Goal: Information Seeking & Learning: Find contact information

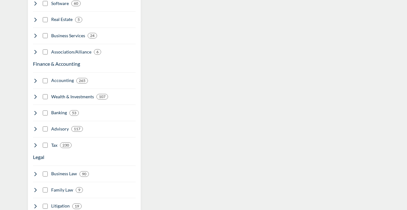
scroll to position [408, 0]
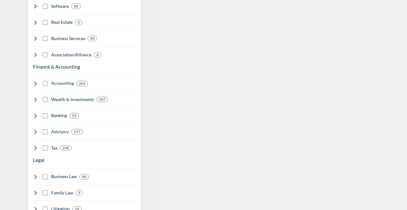
click at [38, 145] on div "Tax 230" at bounding box center [52, 148] width 39 height 7
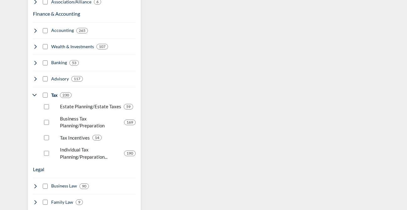
scroll to position [462, 0]
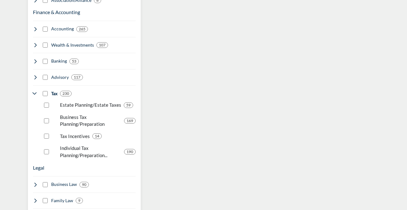
click at [86, 145] on p "Individual Tax Planning/Preparation..." at bounding box center [90, 152] width 61 height 14
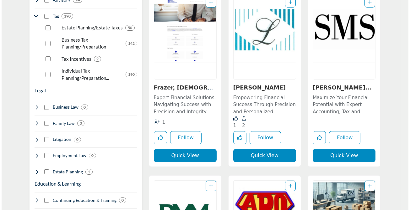
scroll to position [543, 0]
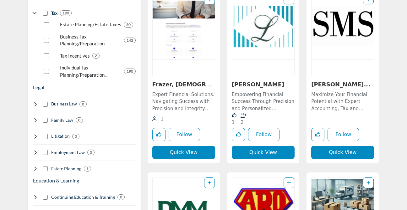
click at [338, 151] on button "Quick View" at bounding box center [342, 152] width 63 height 13
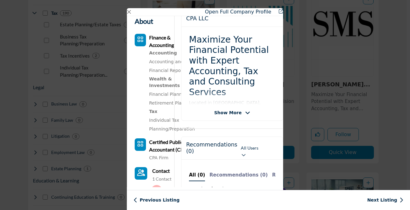
scroll to position [132, 0]
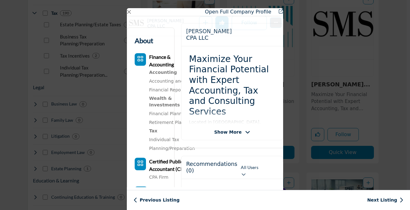
click at [245, 136] on icon "Company Data Modal" at bounding box center [247, 133] width 5 height 6
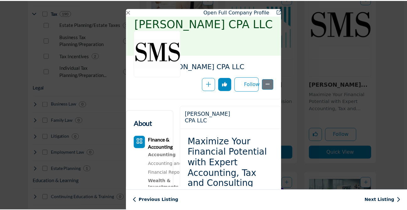
scroll to position [24, 0]
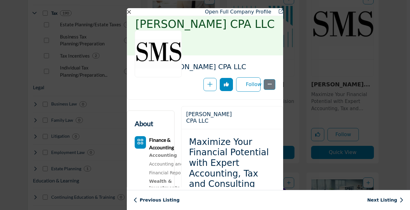
click at [129, 12] on button "Close" at bounding box center [129, 12] width 4 height 4
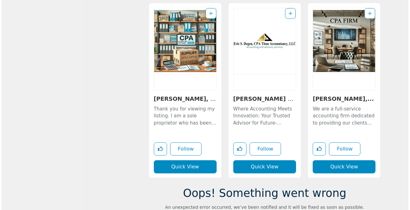
scroll to position [1265, 0]
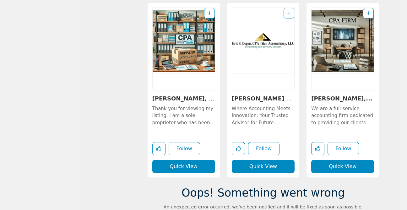
click at [340, 166] on button "Quick View" at bounding box center [342, 166] width 63 height 13
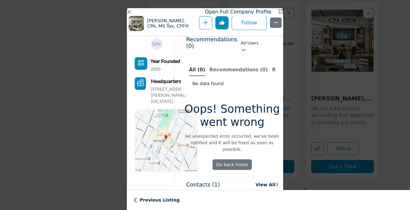
scroll to position [264, 0]
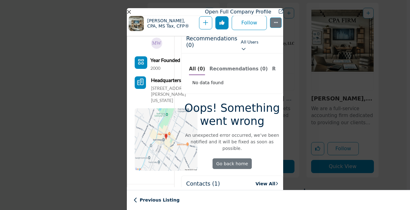
click at [130, 13] on button "Close" at bounding box center [129, 12] width 4 height 4
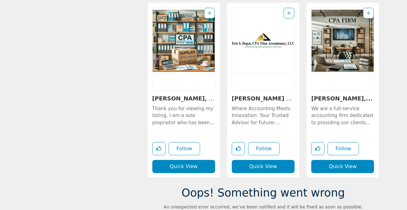
click at [185, 168] on button "Quick View" at bounding box center [183, 166] width 63 height 13
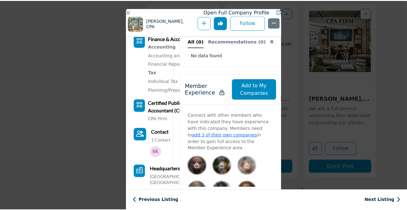
scroll to position [259, 0]
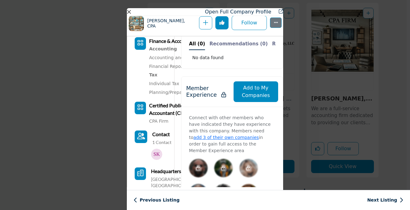
click at [127, 11] on button "Close" at bounding box center [129, 12] width 4 height 4
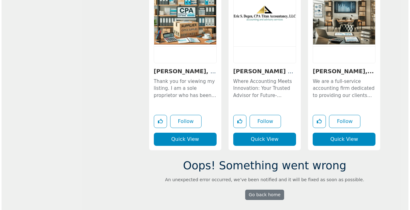
scroll to position [1294, 0]
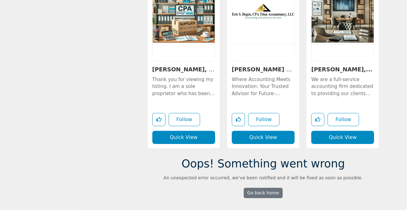
click at [337, 140] on button "Quick View" at bounding box center [342, 137] width 63 height 13
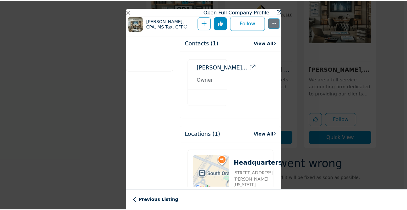
scroll to position [425, 0]
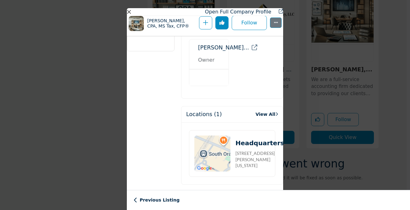
click at [129, 10] on button "Close" at bounding box center [129, 12] width 4 height 4
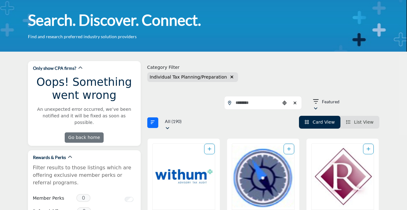
scroll to position [28, 0]
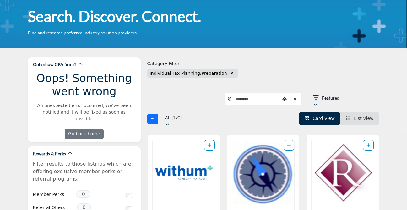
click at [356, 118] on span "List View" at bounding box center [362, 118] width 19 height 5
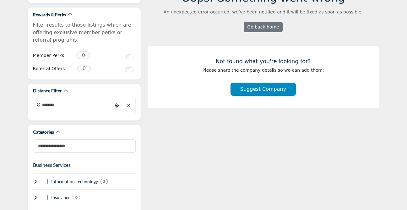
scroll to position [91, 0]
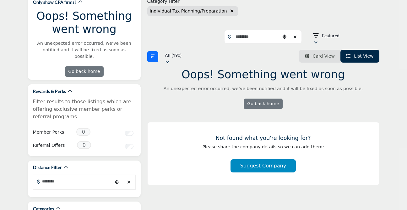
click at [318, 56] on span "Card View" at bounding box center [323, 56] width 22 height 5
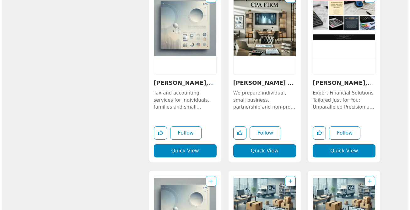
scroll to position [1810, 0]
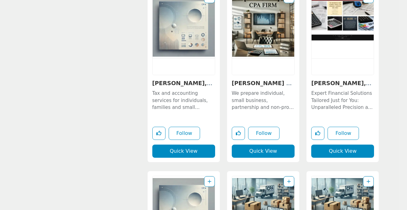
click at [344, 151] on button "Quick View" at bounding box center [342, 151] width 63 height 13
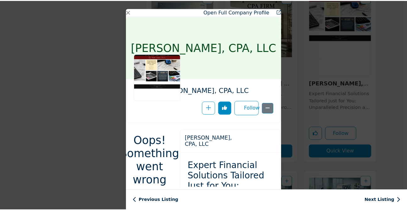
scroll to position [0, 0]
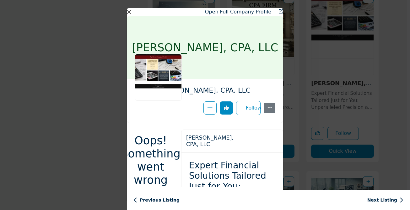
click at [128, 11] on button "Close" at bounding box center [129, 12] width 4 height 4
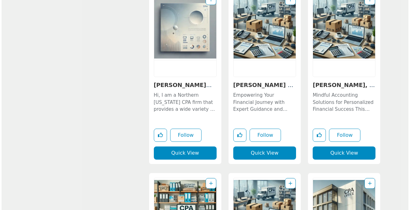
scroll to position [1997, 0]
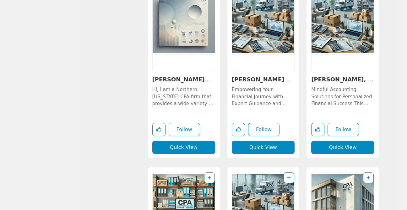
click at [346, 147] on button "Quick View" at bounding box center [342, 147] width 63 height 13
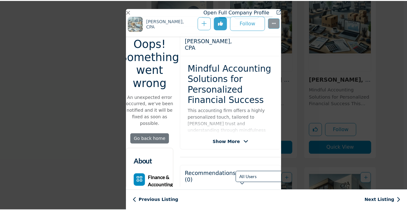
scroll to position [122, 0]
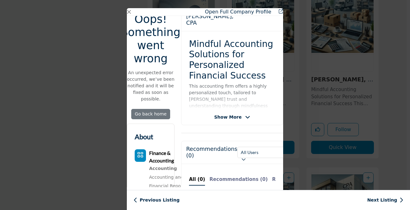
click at [129, 9] on div "Open Full Company Profile" at bounding box center [205, 12] width 156 height 8
click at [130, 11] on button "Close" at bounding box center [129, 12] width 4 height 4
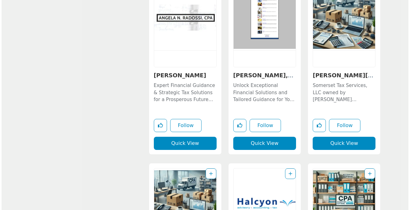
scroll to position [2557, 0]
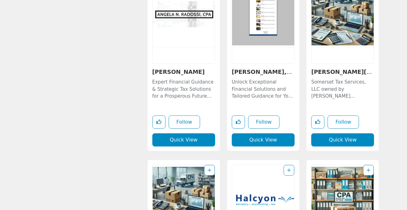
click at [180, 141] on button "Quick View" at bounding box center [183, 140] width 63 height 13
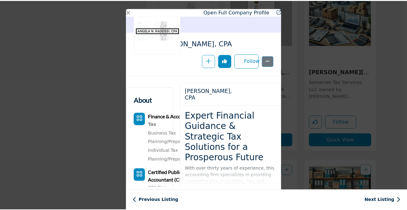
scroll to position [45, 0]
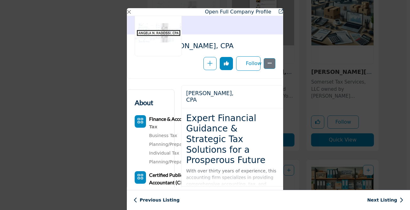
drag, startPoint x: 185, startPoint y: 93, endPoint x: 228, endPoint y: 104, distance: 43.7
click at [228, 104] on div "[PERSON_NAME], CPA View email address of this listing View the location of this…" at bounding box center [231, 97] width 101 height 23
copy h2 "[PERSON_NAME], CPA"
click at [129, 11] on button "Close" at bounding box center [129, 12] width 4 height 4
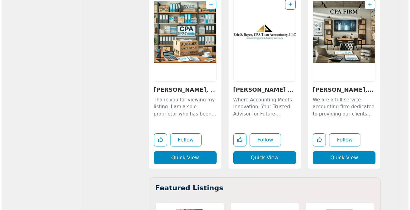
scroll to position [1276, 0]
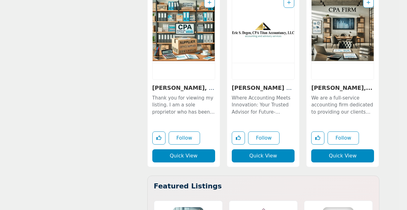
click at [340, 155] on button "Quick View" at bounding box center [342, 156] width 63 height 13
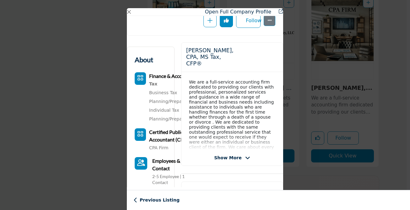
scroll to position [88, 0]
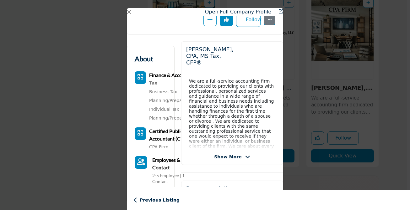
drag, startPoint x: 186, startPoint y: 50, endPoint x: 225, endPoint y: 61, distance: 40.1
click at [225, 61] on h2 "[PERSON_NAME], CPA, MS Tax, CFP®" at bounding box center [211, 56] width 50 height 20
copy h2 "[PERSON_NAME], CPA, MS Tax, CFP®"
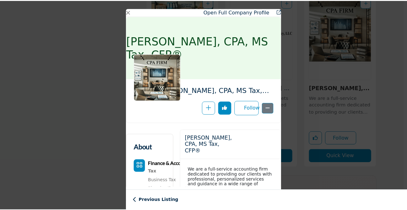
scroll to position [0, 0]
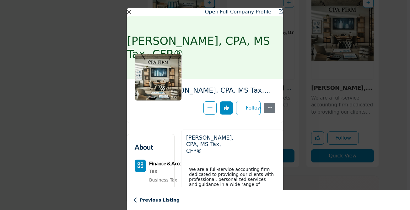
click at [128, 11] on button "Close" at bounding box center [129, 12] width 4 height 4
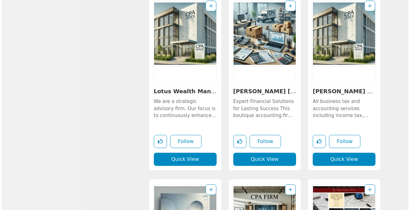
scroll to position [1620, 0]
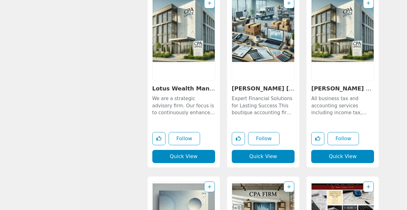
click at [350, 155] on button "Quick View" at bounding box center [342, 156] width 63 height 13
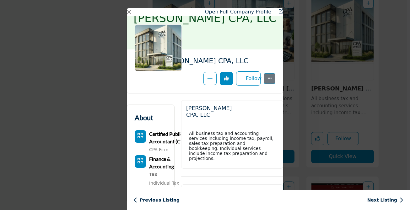
scroll to position [38, 0]
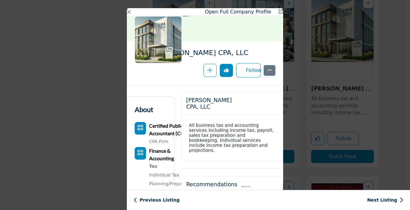
drag, startPoint x: 185, startPoint y: 100, endPoint x: 234, endPoint y: 114, distance: 51.0
click at [234, 114] on div "[PERSON_NAME] CPA, LLC View email address of this listing View the location of …" at bounding box center [231, 104] width 101 height 23
copy h2 "[PERSON_NAME] CPA, LLC"
